Goal: Transaction & Acquisition: Purchase product/service

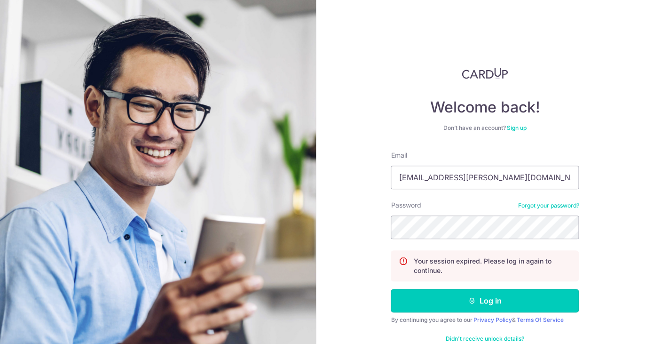
click at [433, 293] on button "Log in" at bounding box center [485, 301] width 188 height 24
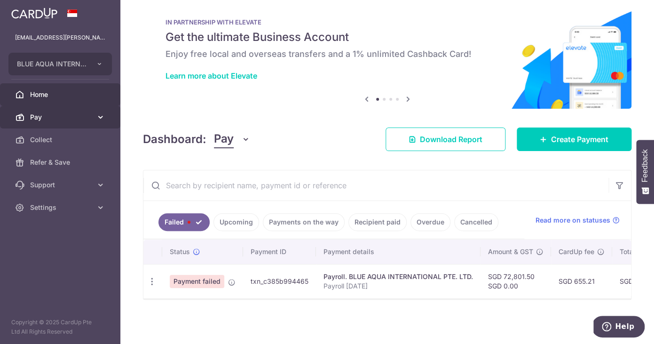
click at [75, 119] on span "Pay" at bounding box center [61, 116] width 62 height 9
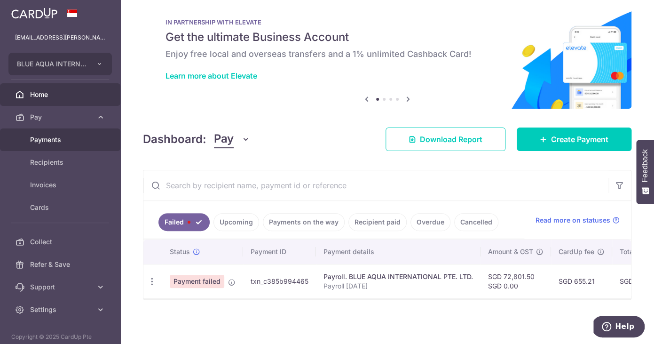
click at [50, 140] on span "Payments" at bounding box center [61, 139] width 62 height 9
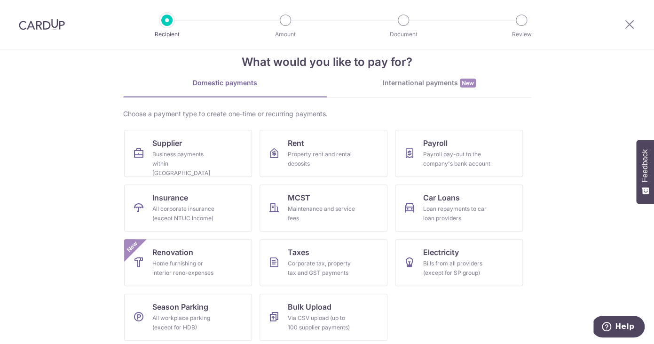
scroll to position [23, 0]
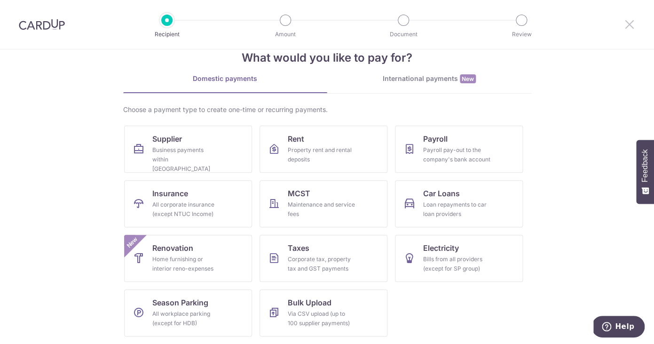
click at [627, 25] on icon at bounding box center [629, 24] width 11 height 12
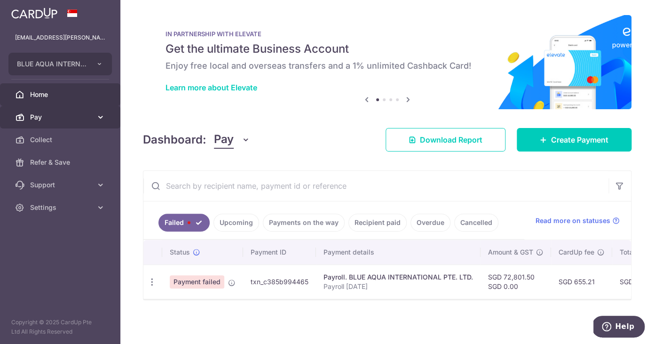
click at [37, 123] on link "Pay" at bounding box center [60, 117] width 120 height 23
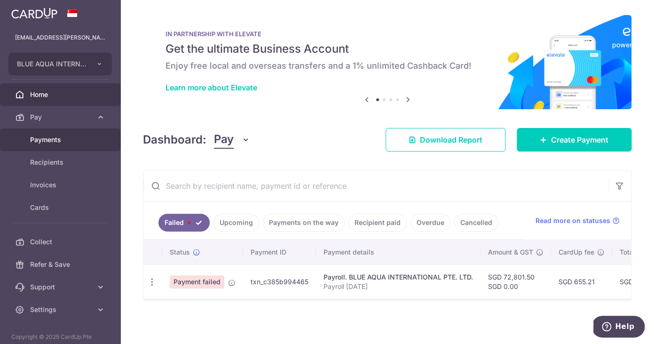
click at [39, 139] on span "Payments" at bounding box center [61, 139] width 62 height 9
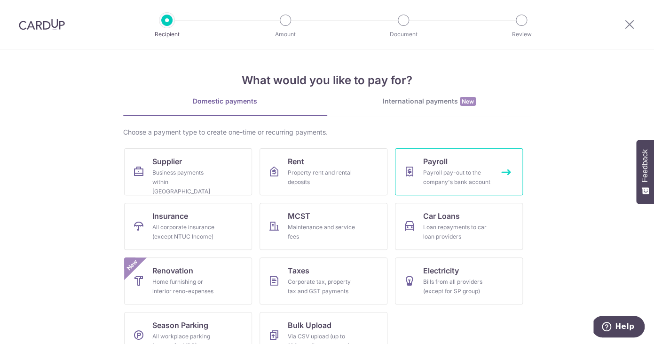
click at [444, 170] on div "Payroll pay-out to the company's bank account" at bounding box center [457, 177] width 68 height 19
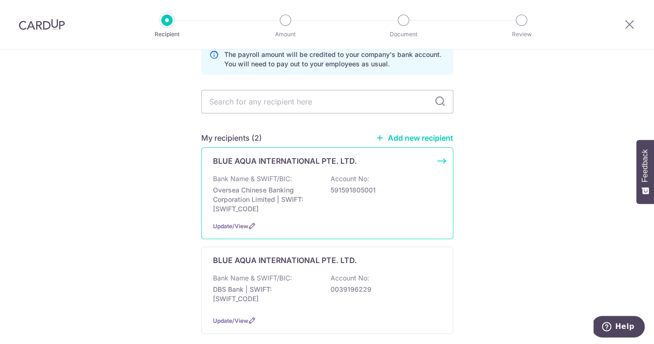
scroll to position [112, 0]
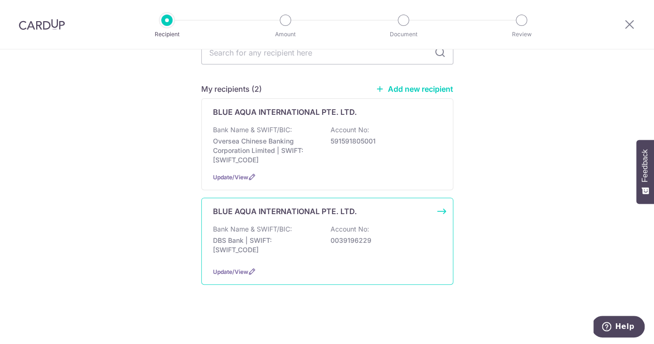
click at [240, 205] on p "BLUE AQUA INTERNATIONAL PTE. LTD." at bounding box center [285, 210] width 144 height 11
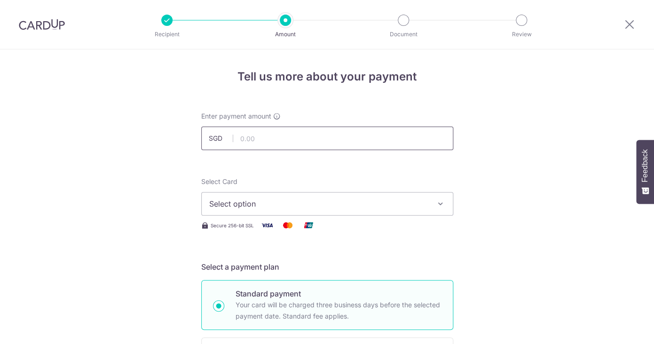
click at [248, 137] on input "text" at bounding box center [327, 138] width 252 height 24
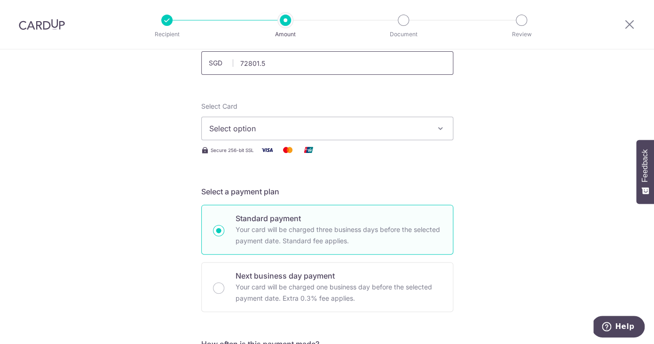
scroll to position [87, 0]
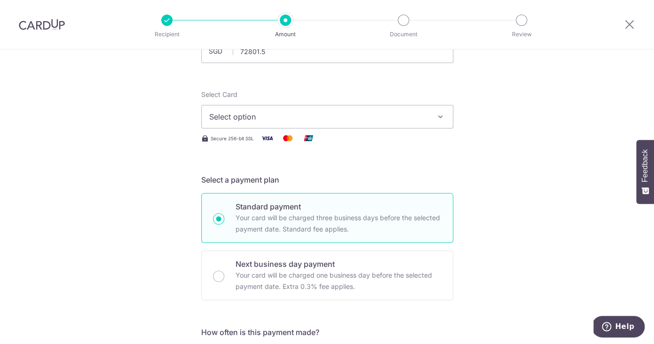
type input "72,801.50"
click at [229, 120] on span "Select option" at bounding box center [318, 116] width 219 height 11
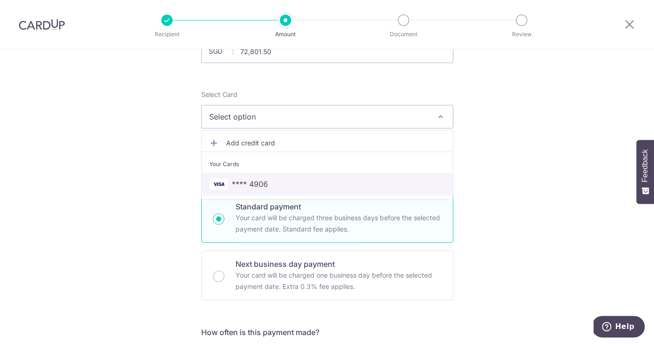
click at [256, 186] on span "**** 4906" at bounding box center [250, 183] width 36 height 11
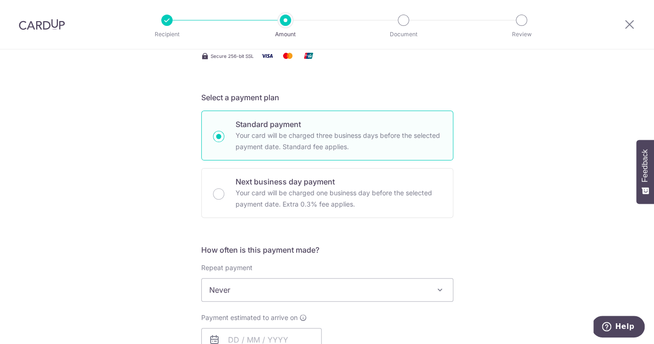
scroll to position [169, 0]
